Goal: Navigation & Orientation: Find specific page/section

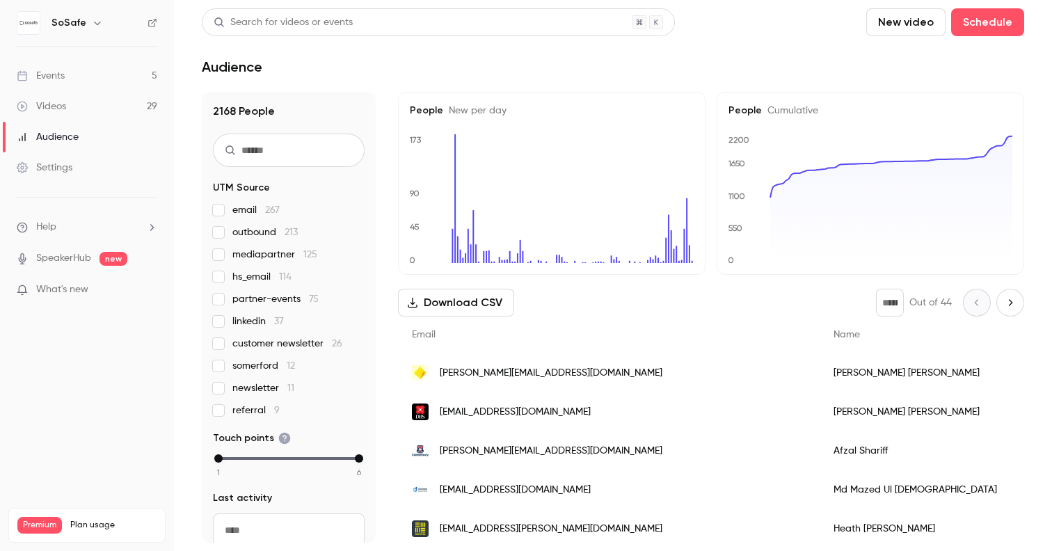
click at [96, 75] on link "Events 5" at bounding box center [87, 76] width 174 height 31
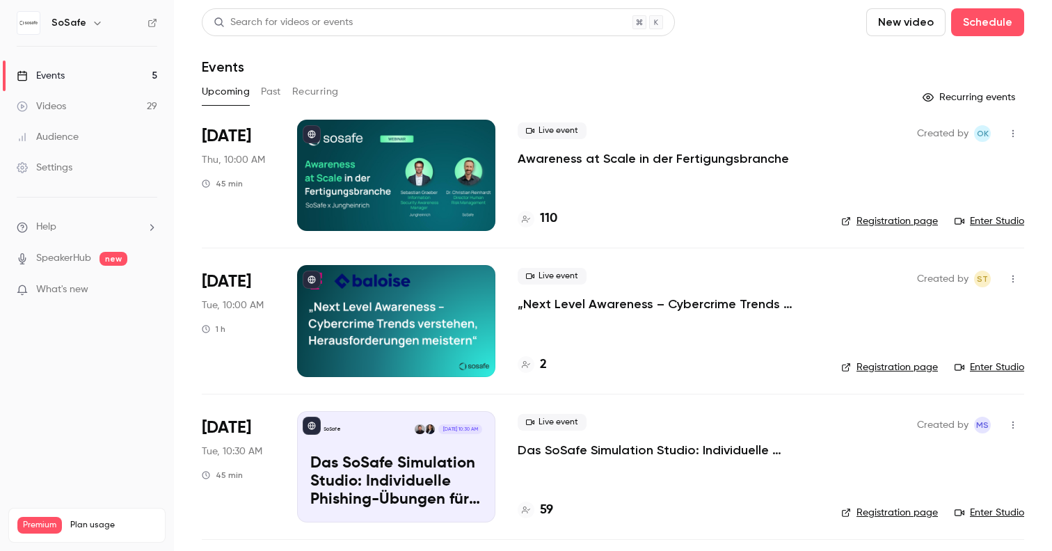
click at [273, 88] on button "Past" at bounding box center [271, 92] width 20 height 22
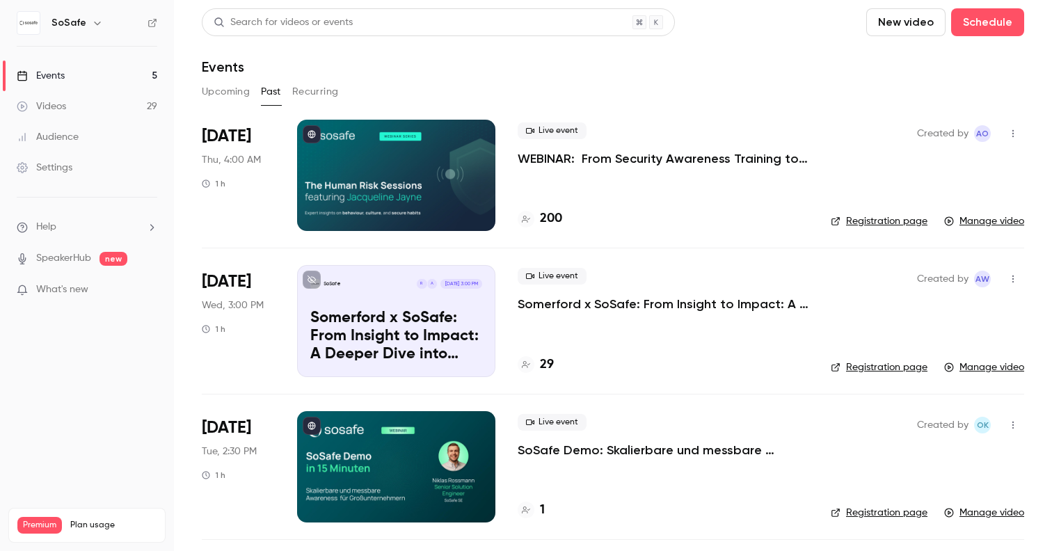
click at [553, 219] on h4 "200" at bounding box center [551, 218] width 22 height 19
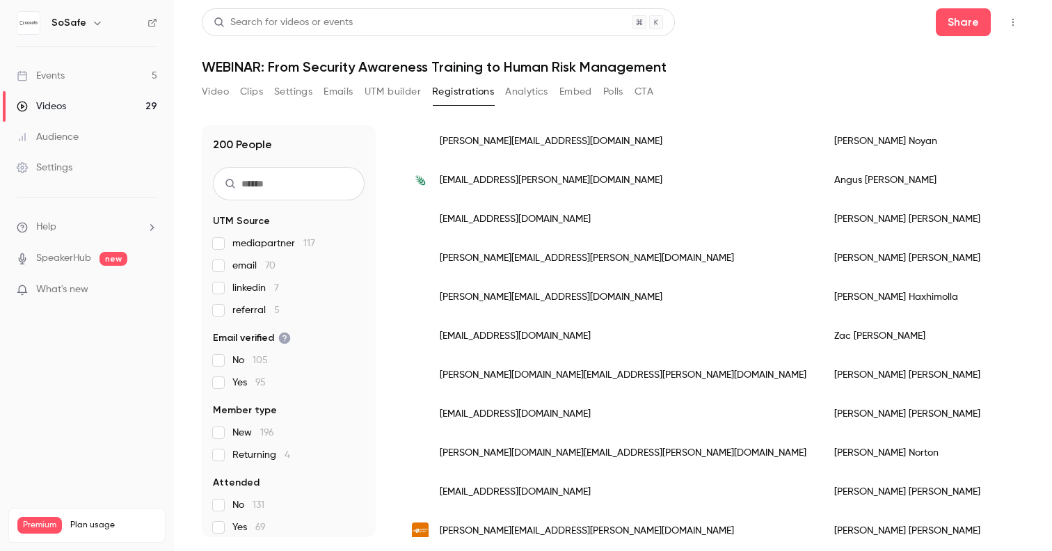
scroll to position [1670, 0]
